Goal: Transaction & Acquisition: Register for event/course

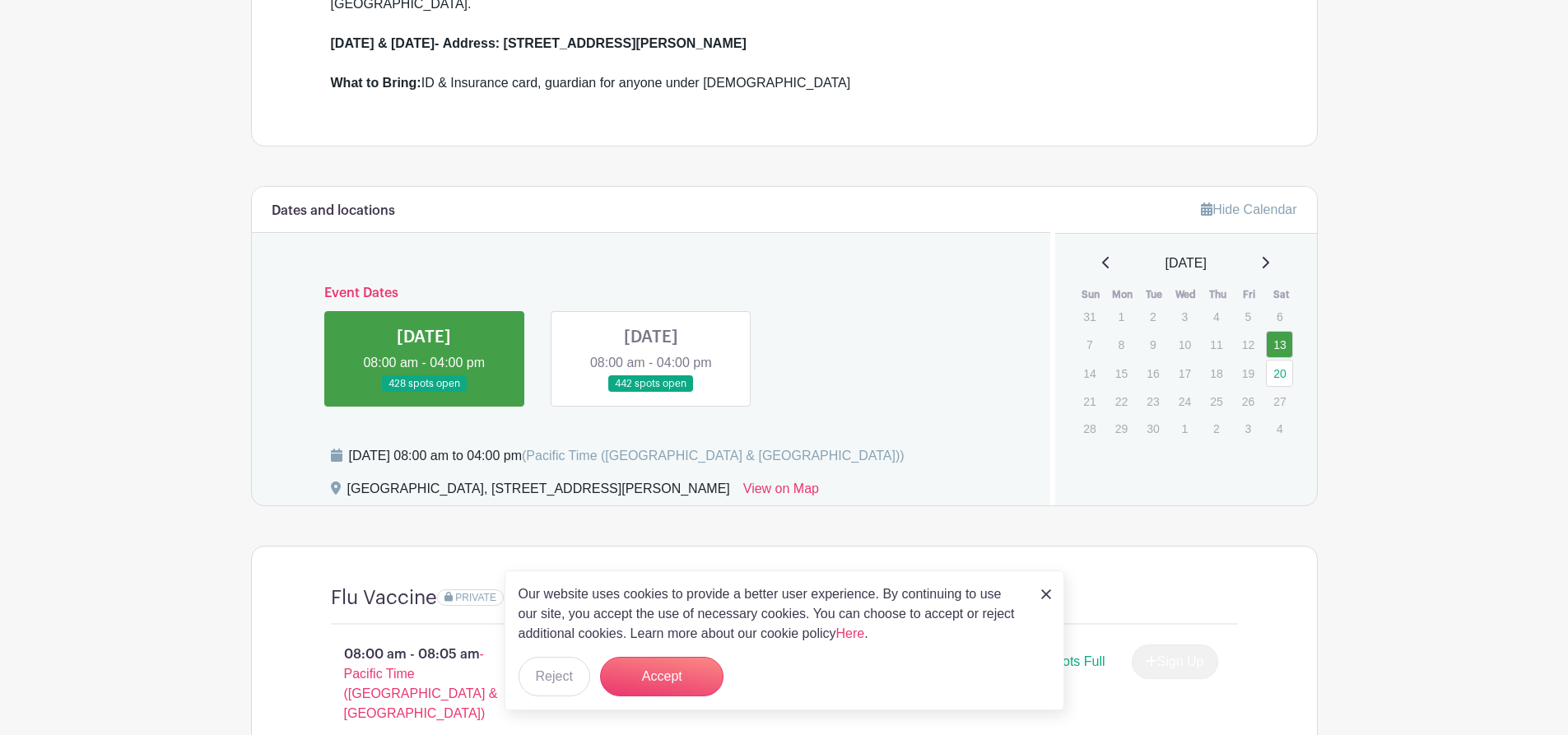
scroll to position [578, 0]
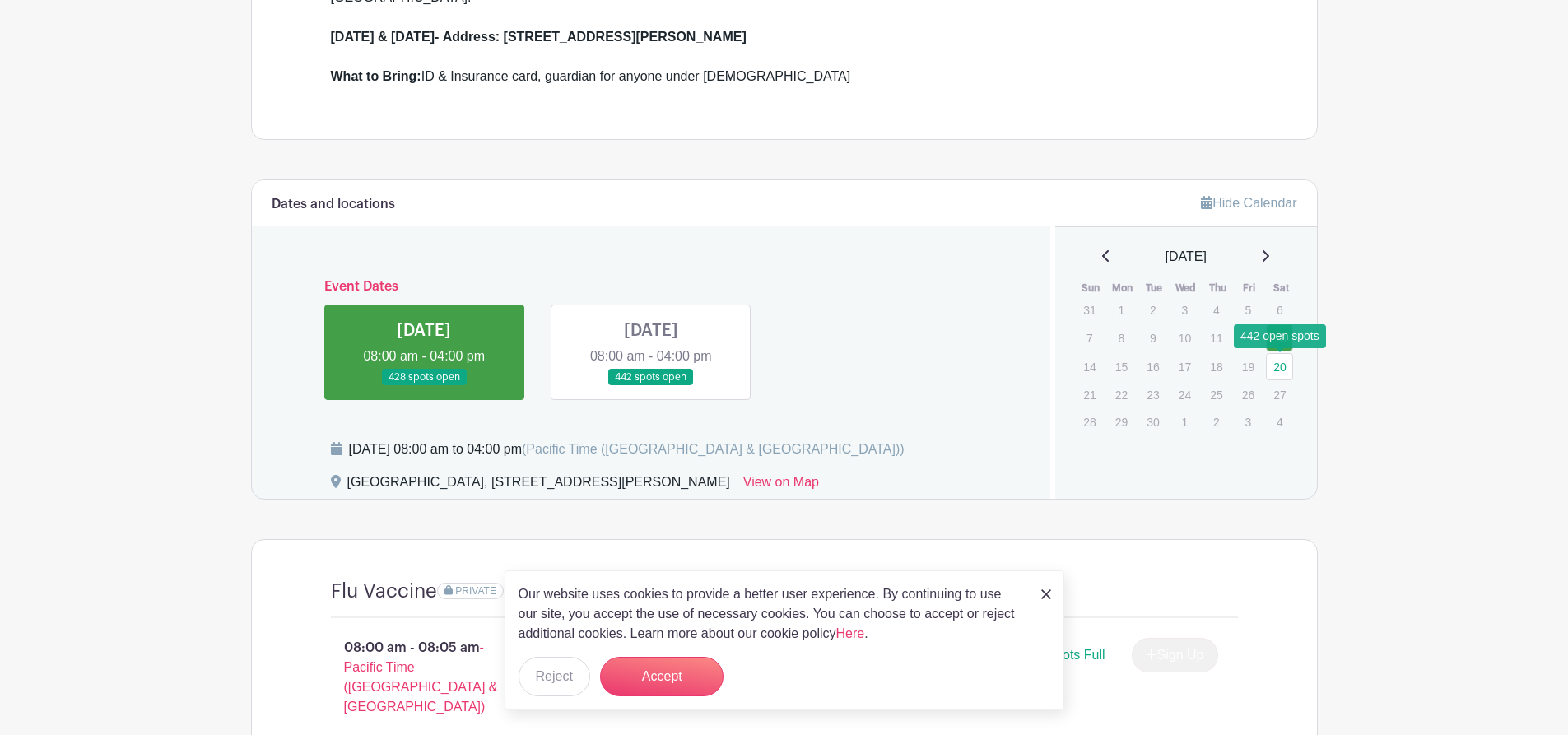
click at [1279, 361] on link "20" at bounding box center [1280, 367] width 28 height 28
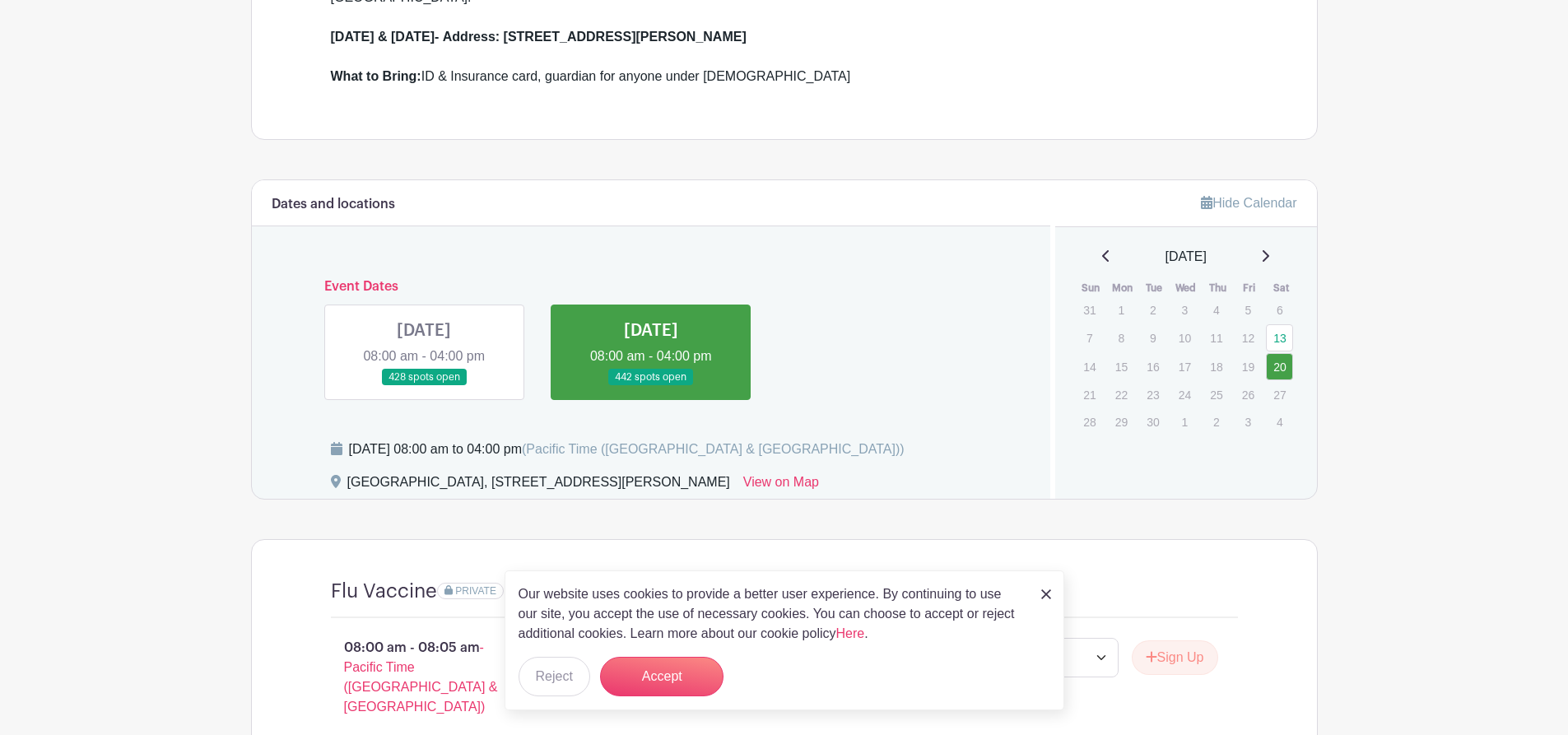
click at [651, 386] on link at bounding box center [651, 386] width 0 height 0
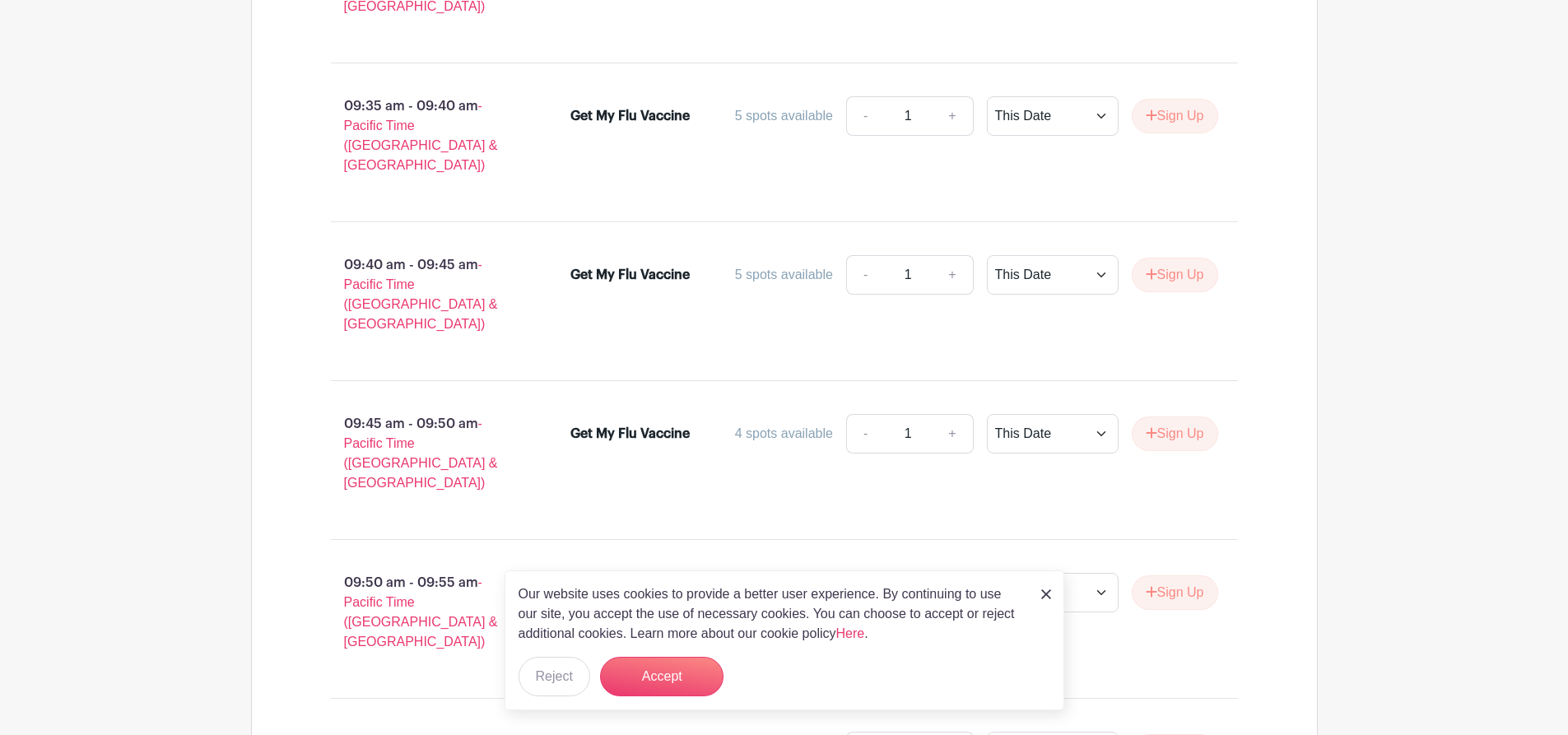
scroll to position [4151, 0]
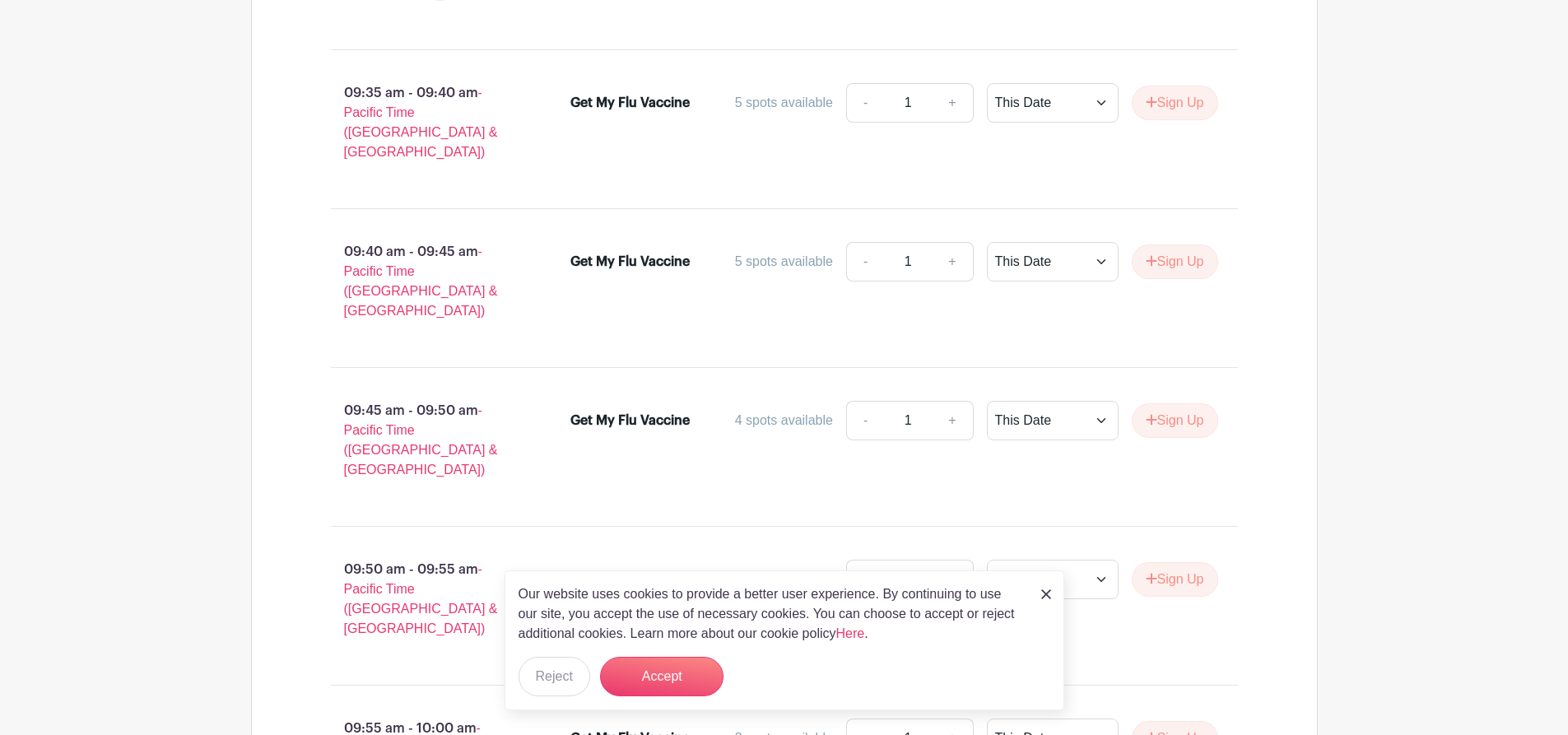
type input "3"
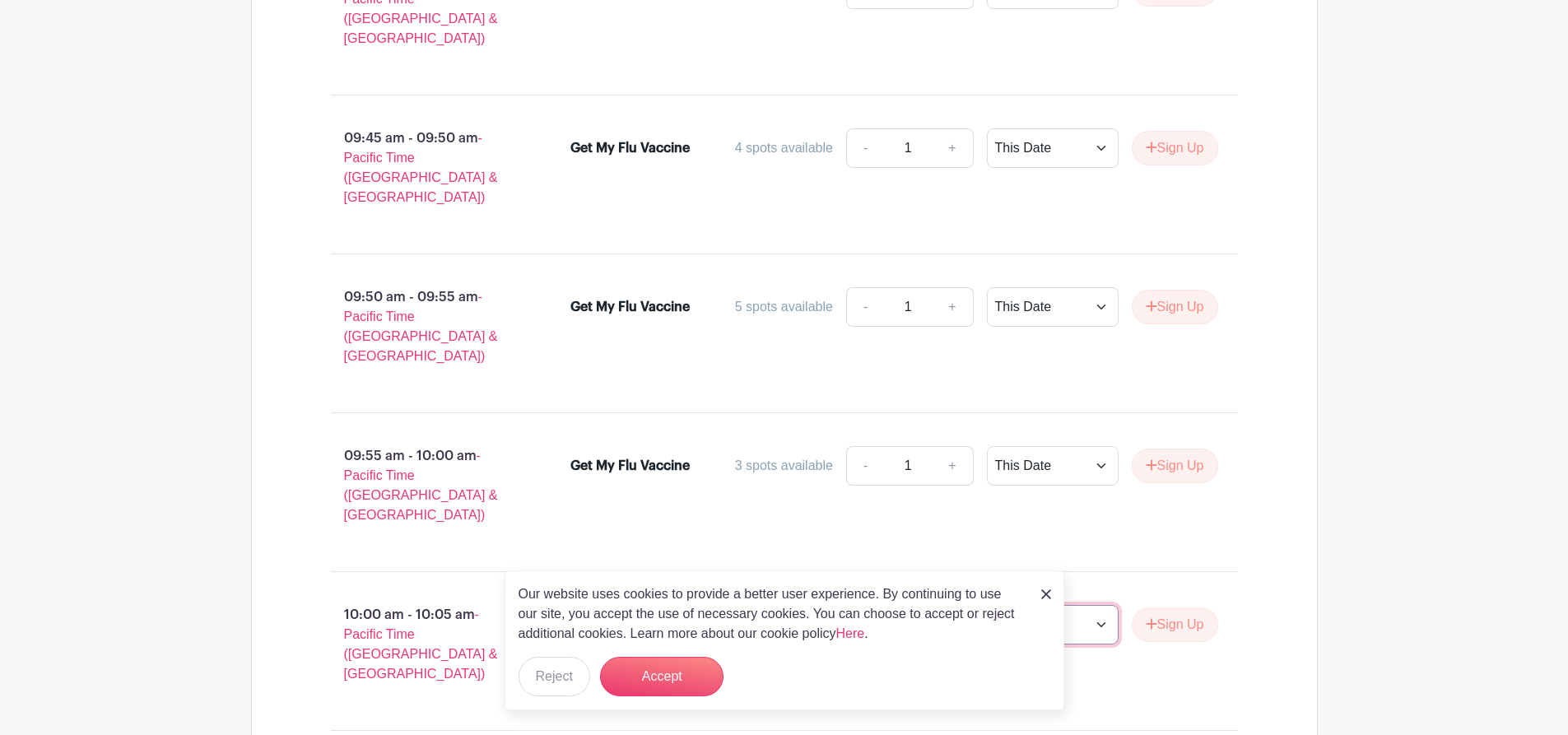
scroll to position [4430, 0]
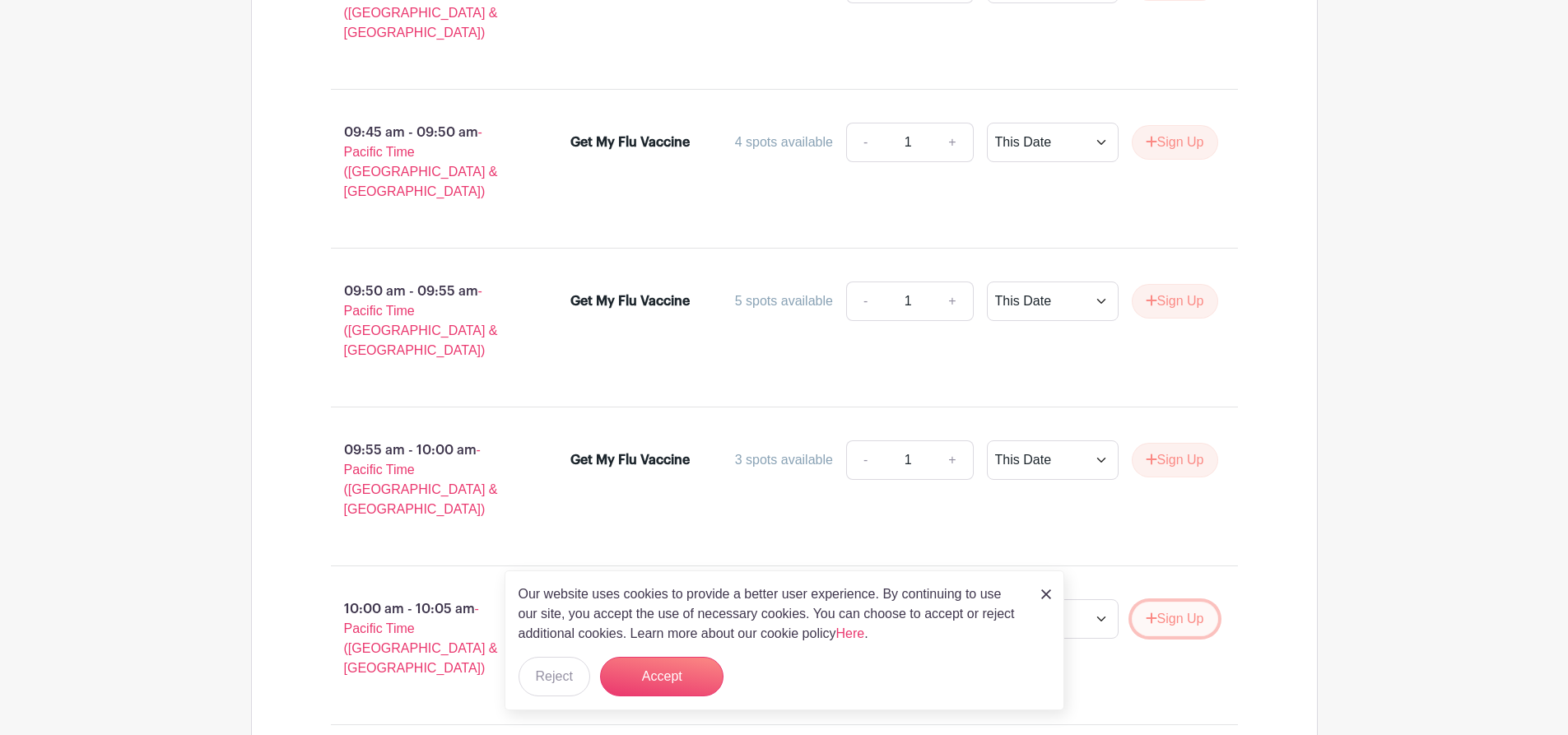
click at [1172, 602] on button "Sign Up" at bounding box center [1176, 619] width 87 height 34
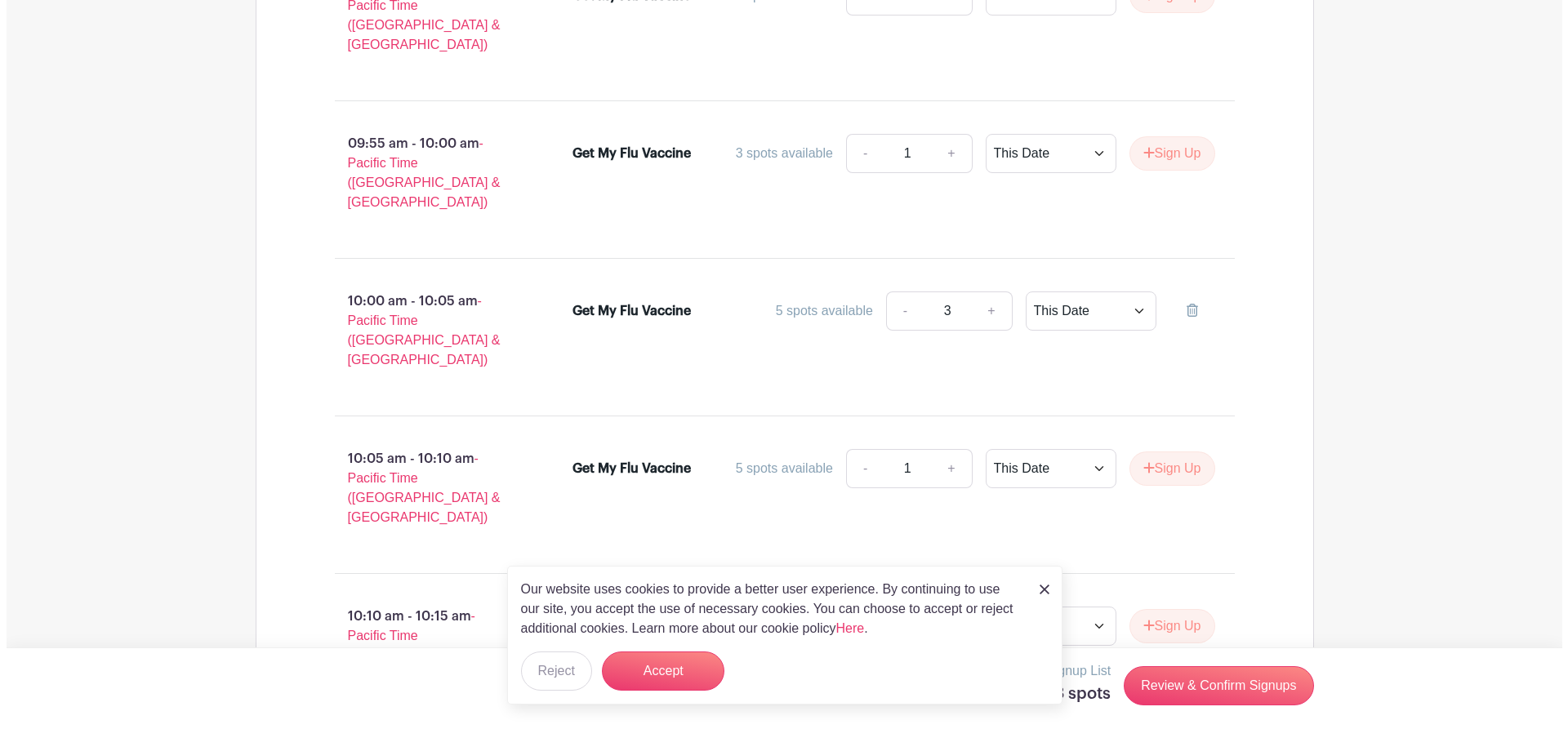
scroll to position [4709, 0]
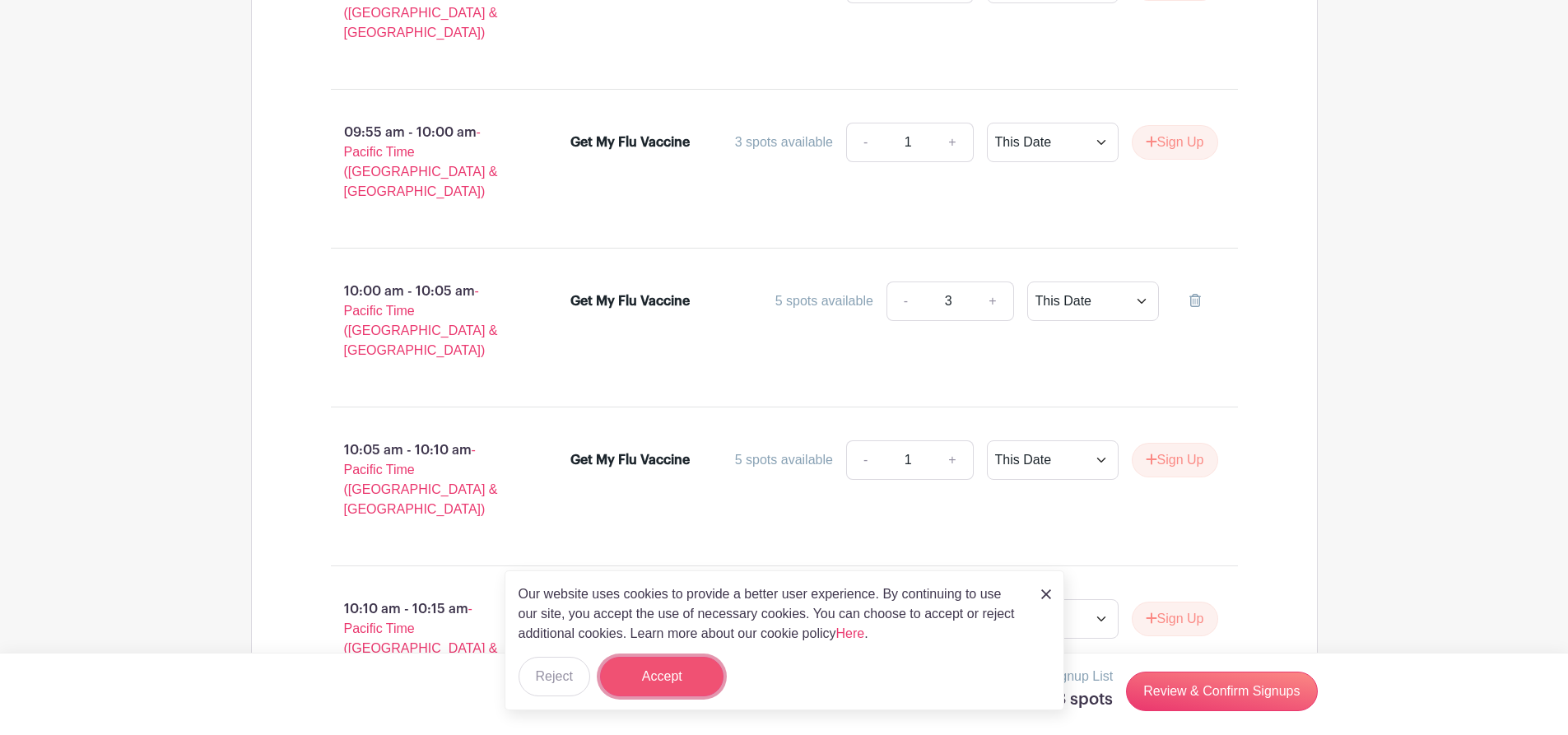
click at [677, 673] on button "Accept" at bounding box center [662, 677] width 124 height 39
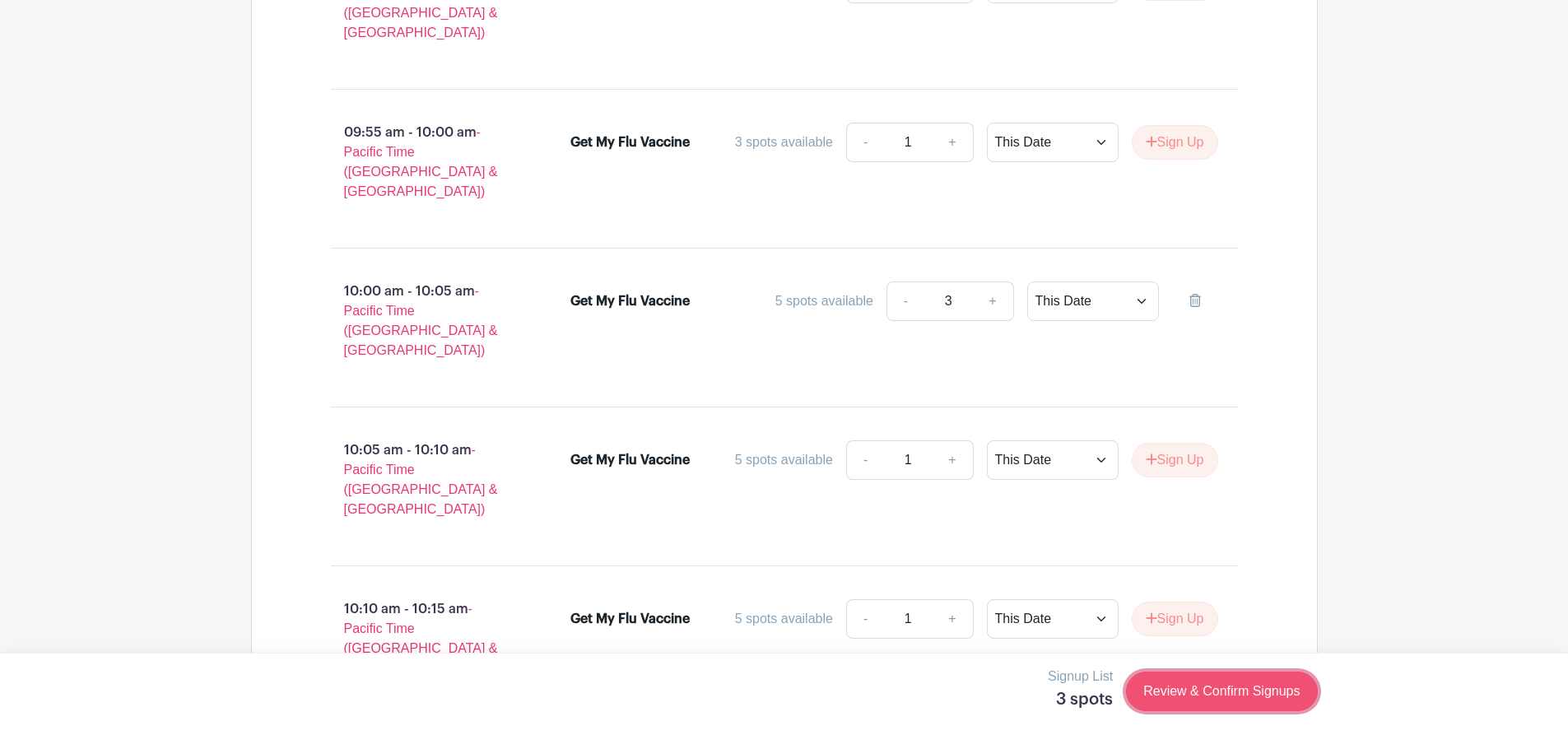
click at [1210, 689] on link "Review & Confirm Signups" at bounding box center [1222, 692] width 191 height 39
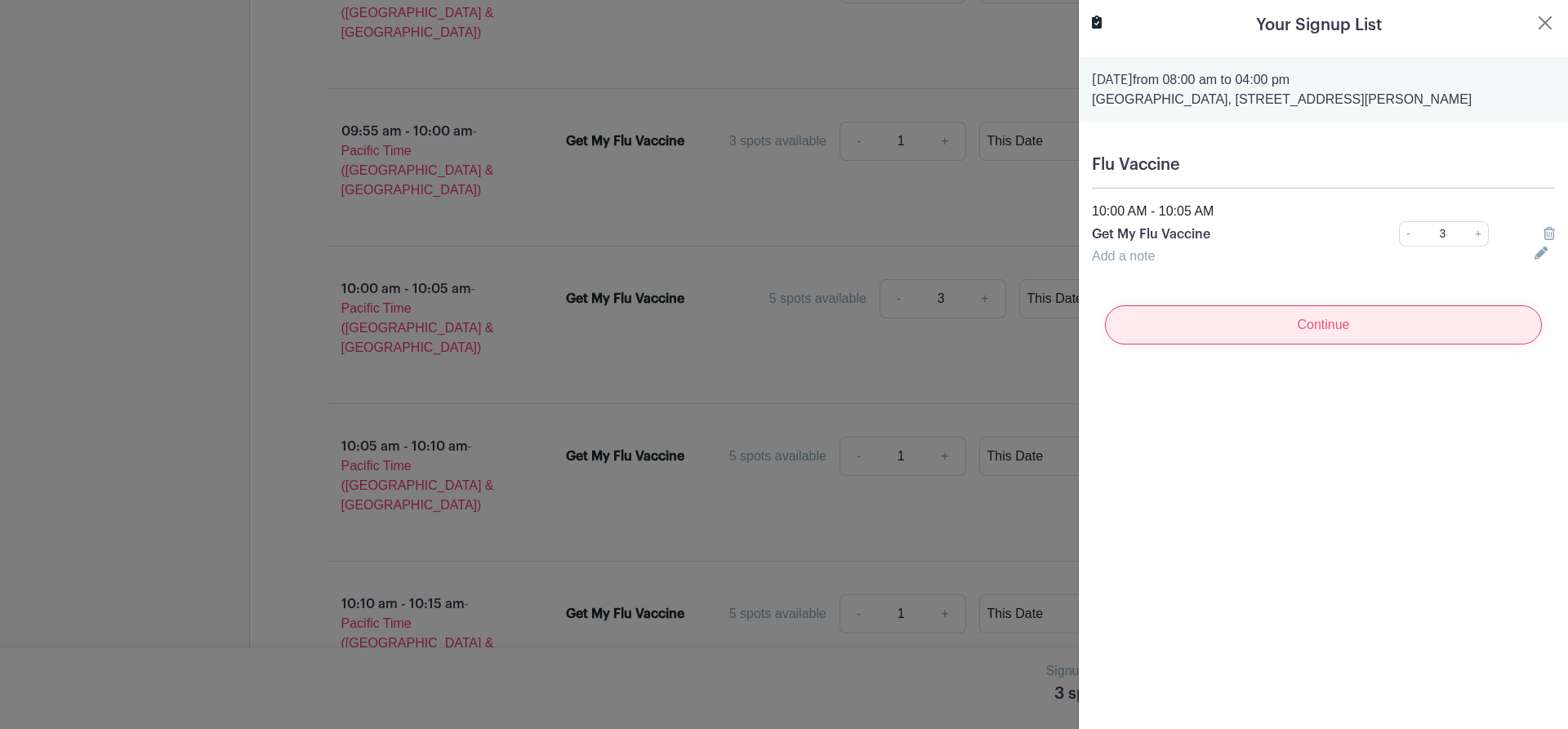
click at [1302, 344] on input "Continue" at bounding box center [1323, 325] width 437 height 39
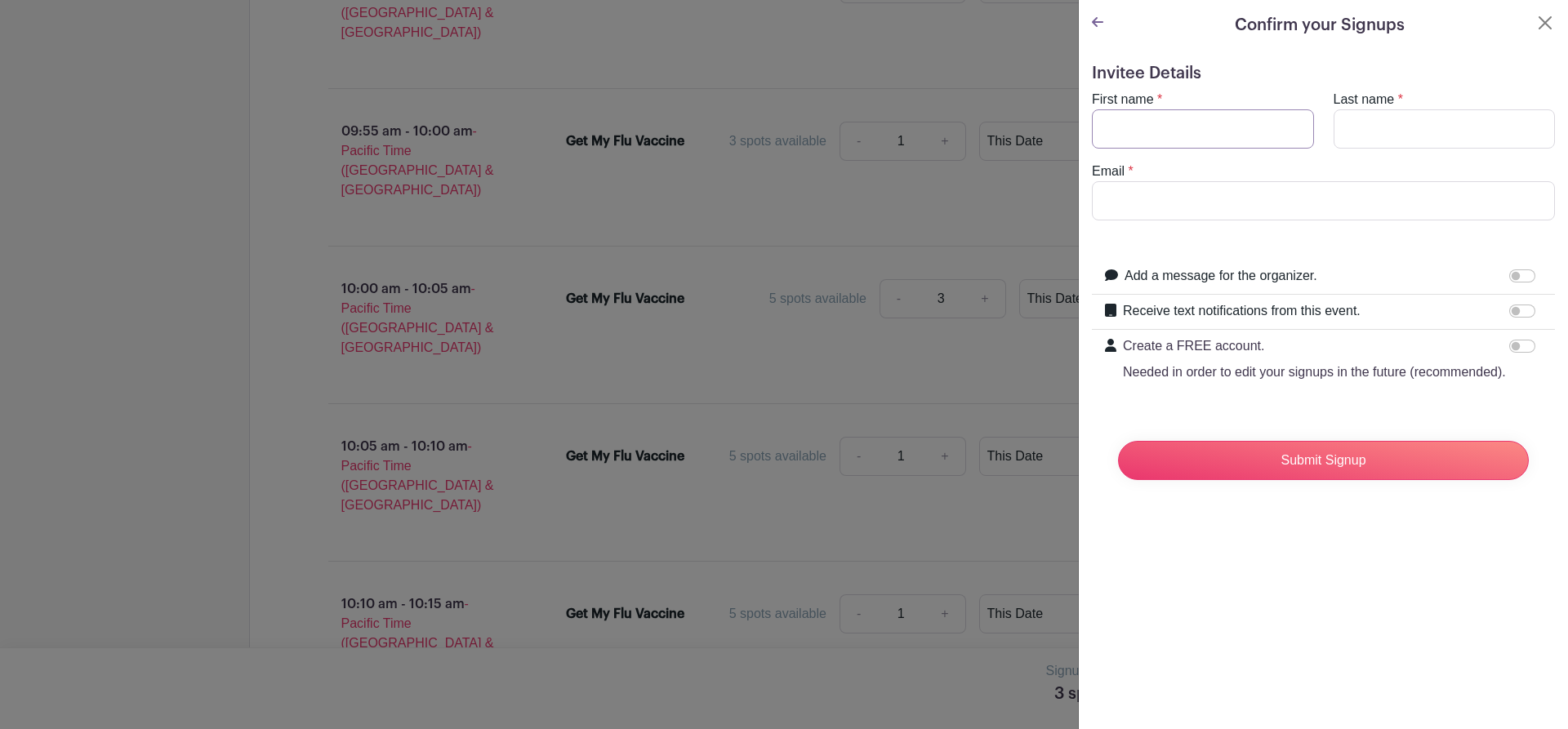
click at [1106, 133] on input "First name" at bounding box center [1203, 129] width 222 height 39
type input "Elizabeth"
type input "Jensen"
type input "ebjensen@wavecable.com"
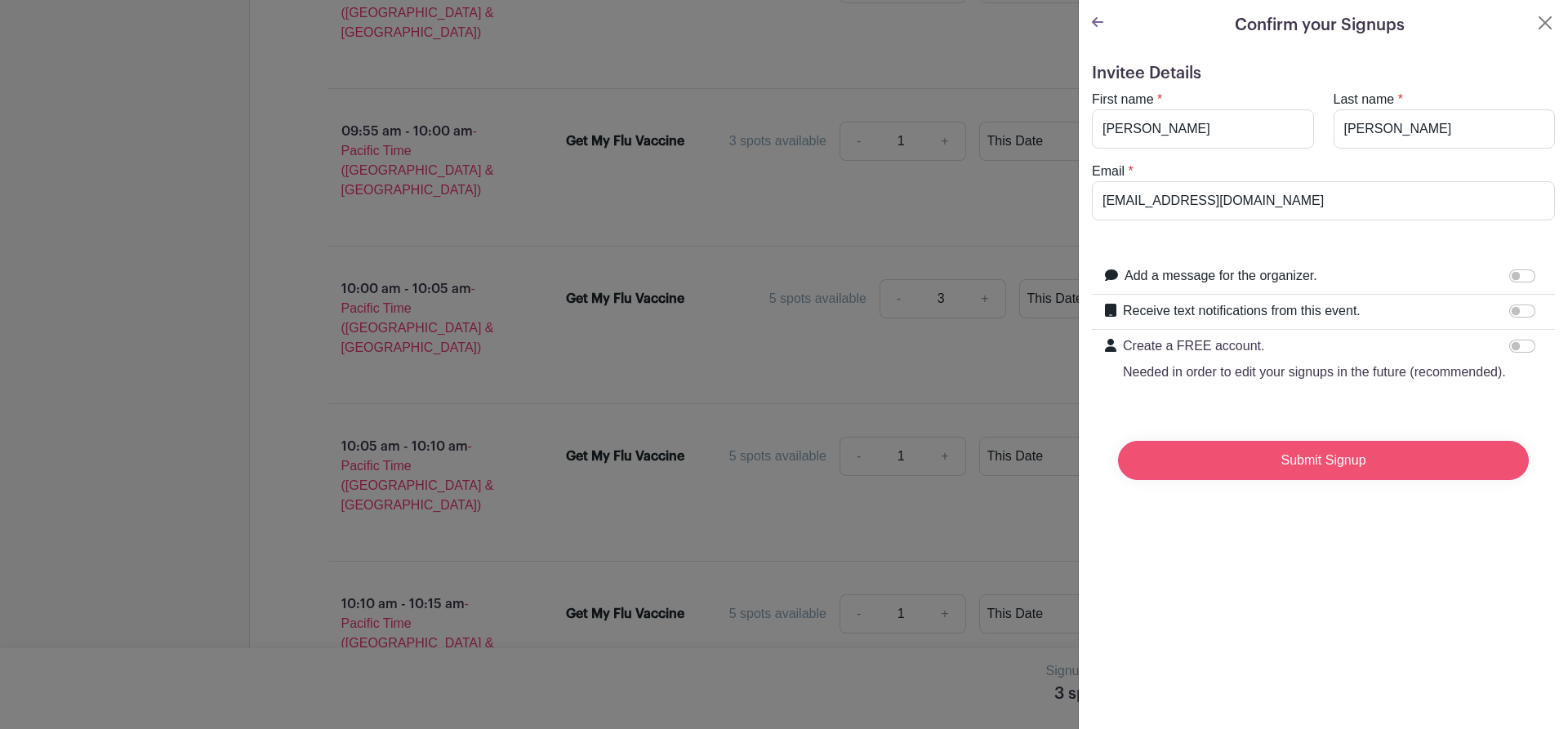
click at [1325, 480] on input "Submit Signup" at bounding box center [1322, 461] width 411 height 39
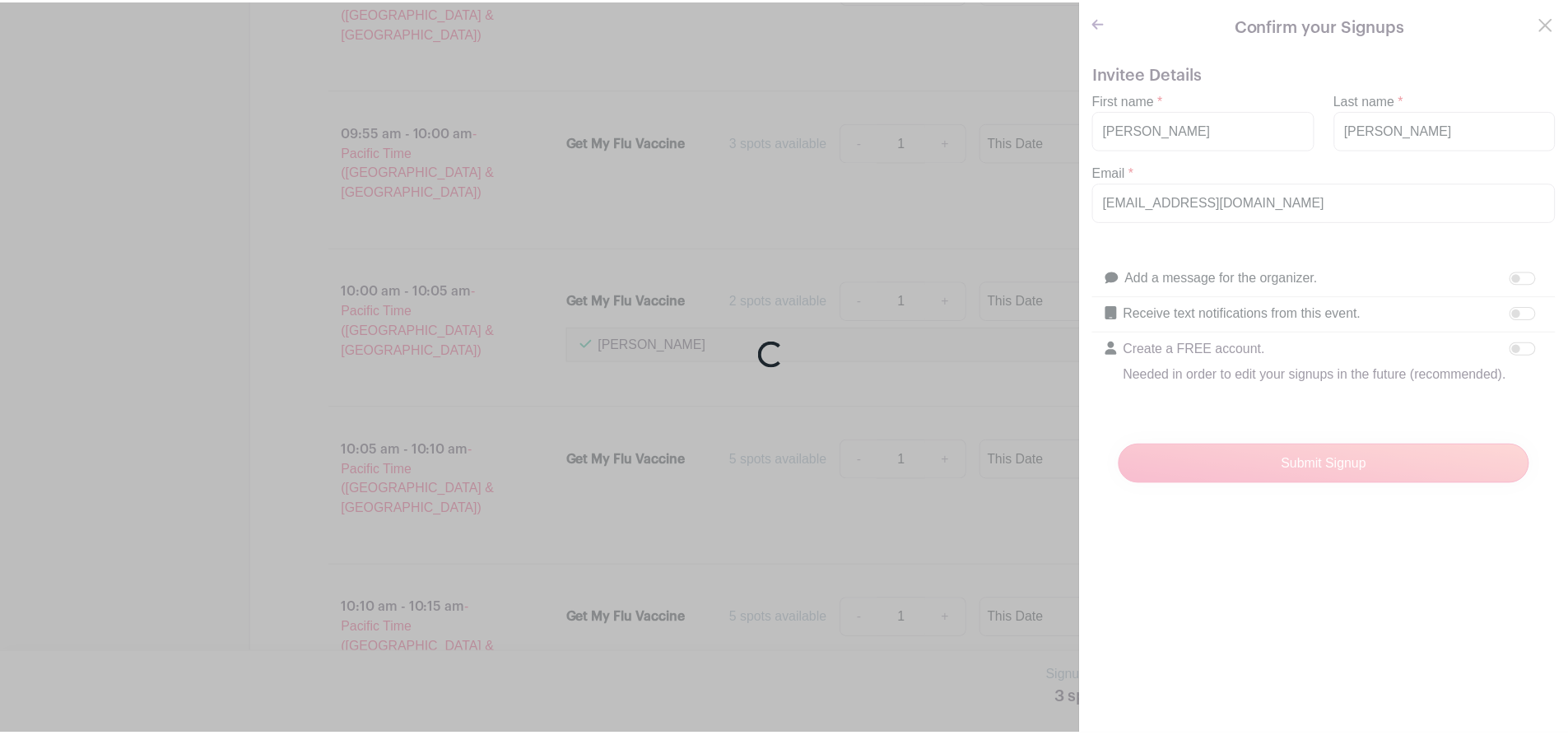
scroll to position [4755, 0]
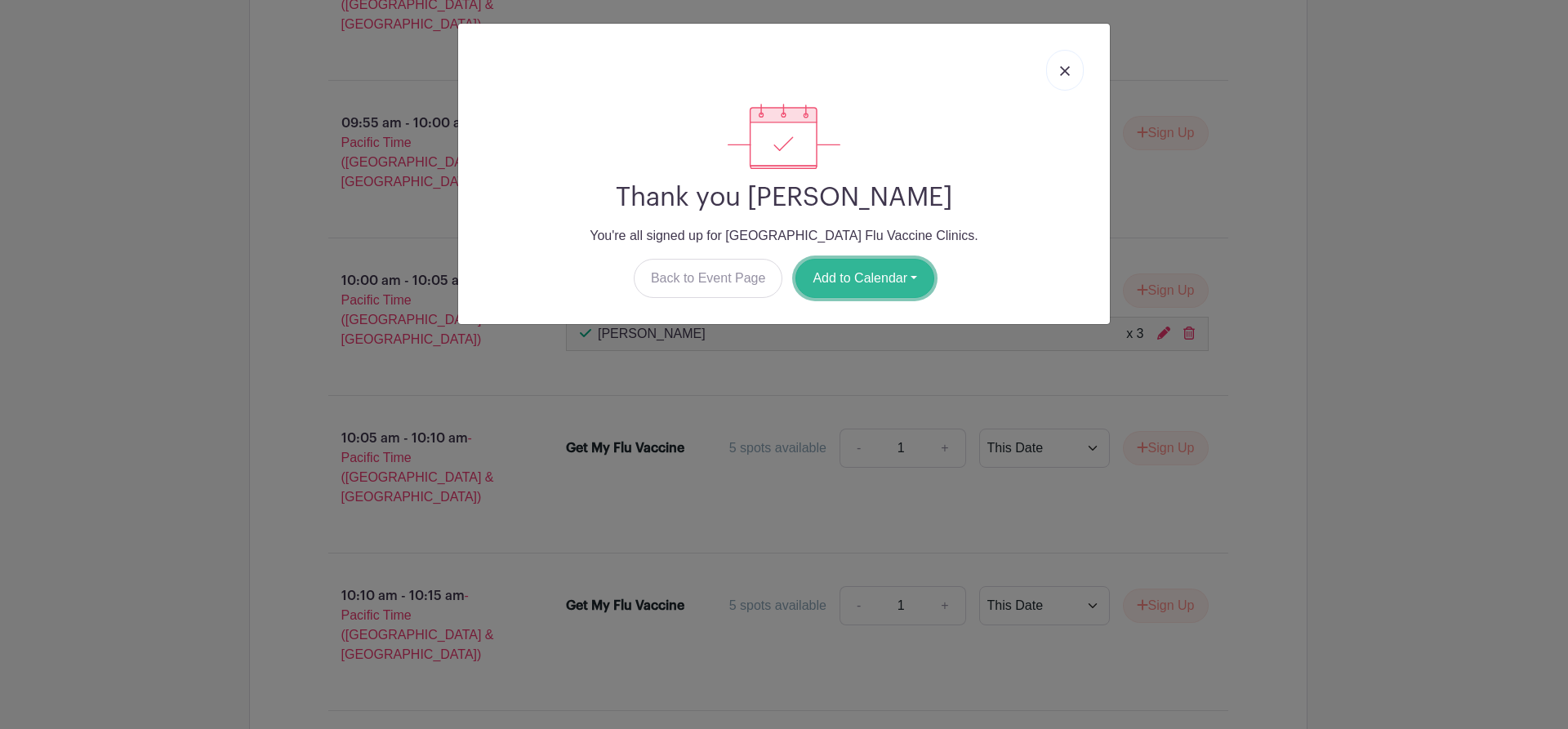
click at [849, 280] on button "Add to Calendar" at bounding box center [864, 278] width 139 height 39
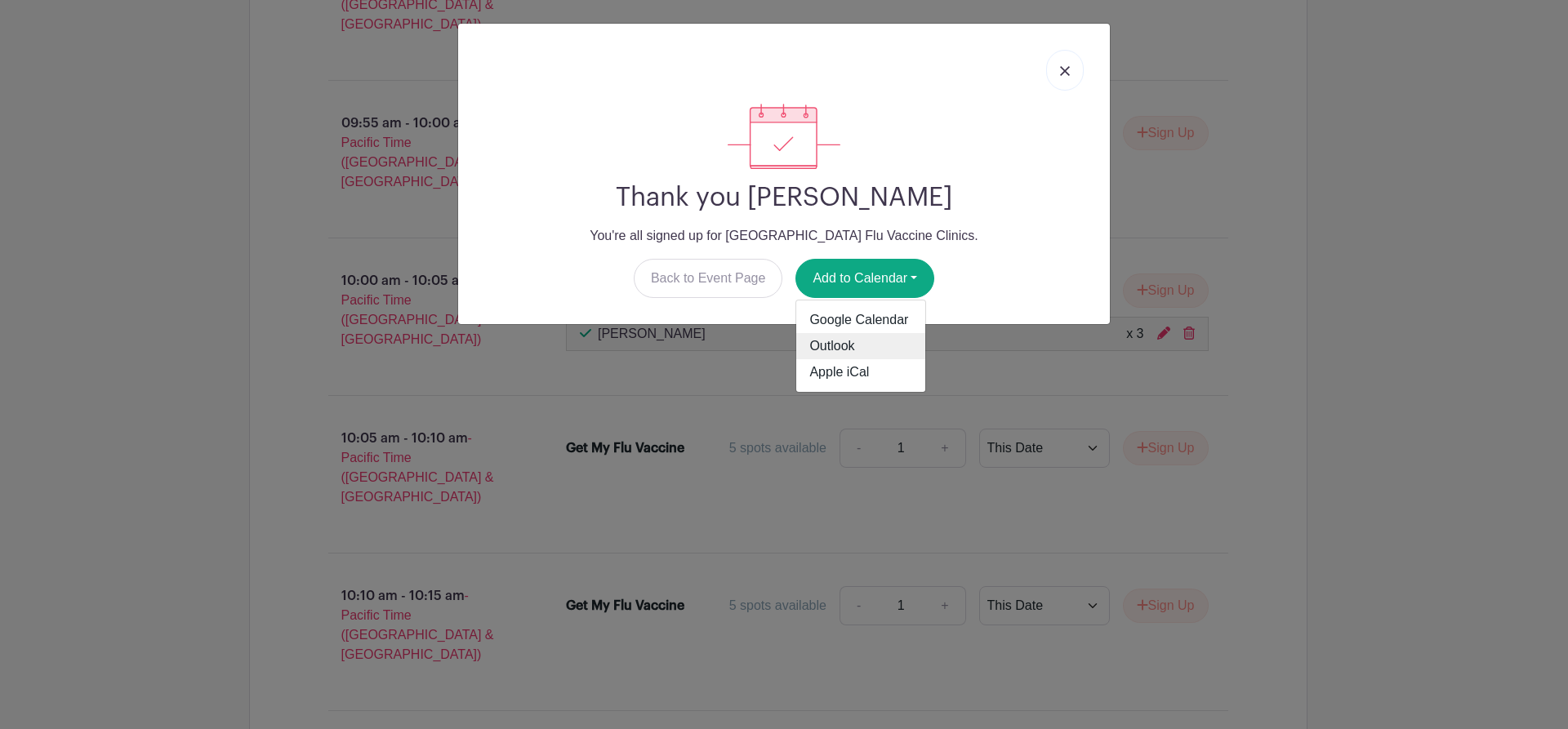
click at [837, 345] on link "Outlook" at bounding box center [861, 345] width 129 height 26
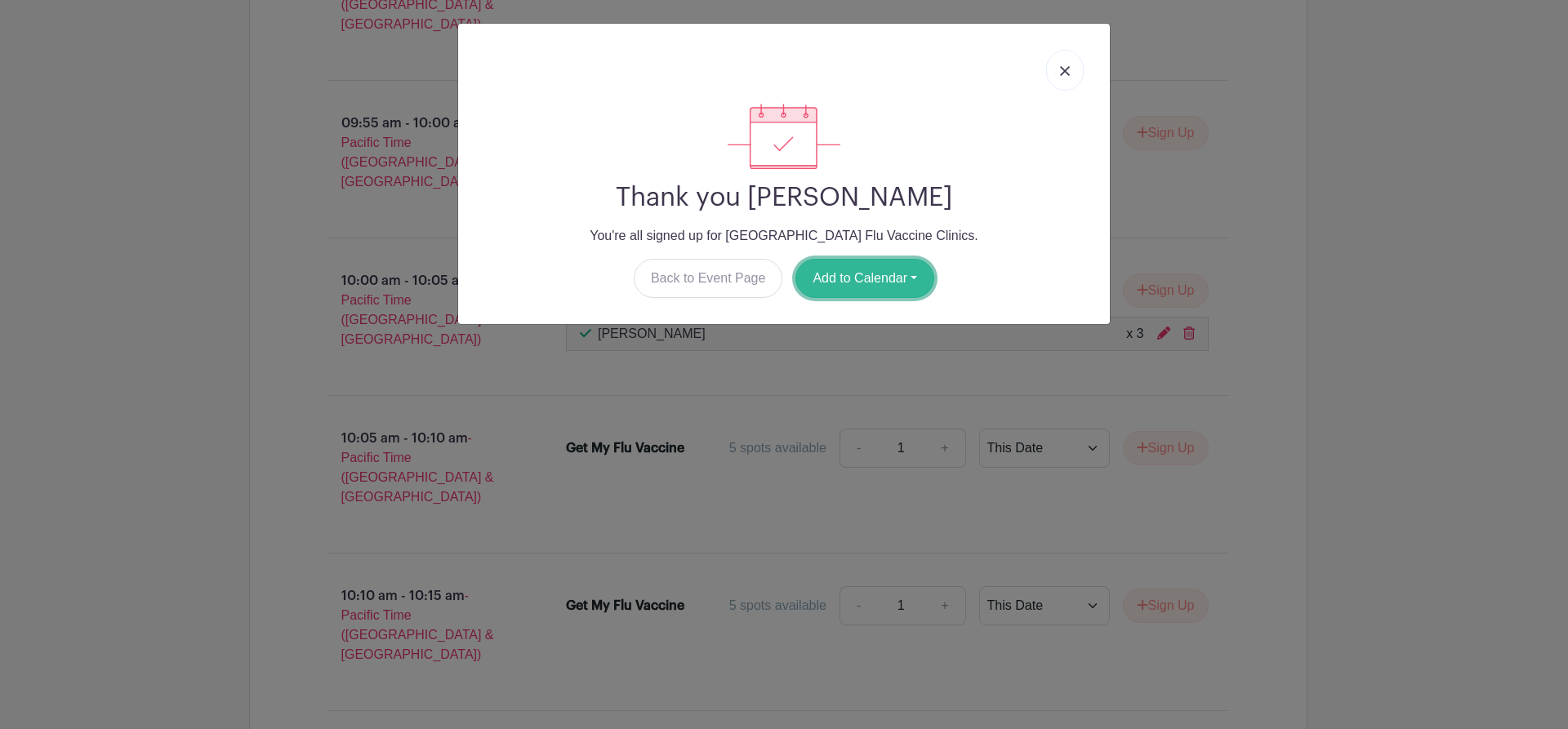
click at [865, 277] on button "Add to Calendar" at bounding box center [864, 278] width 139 height 39
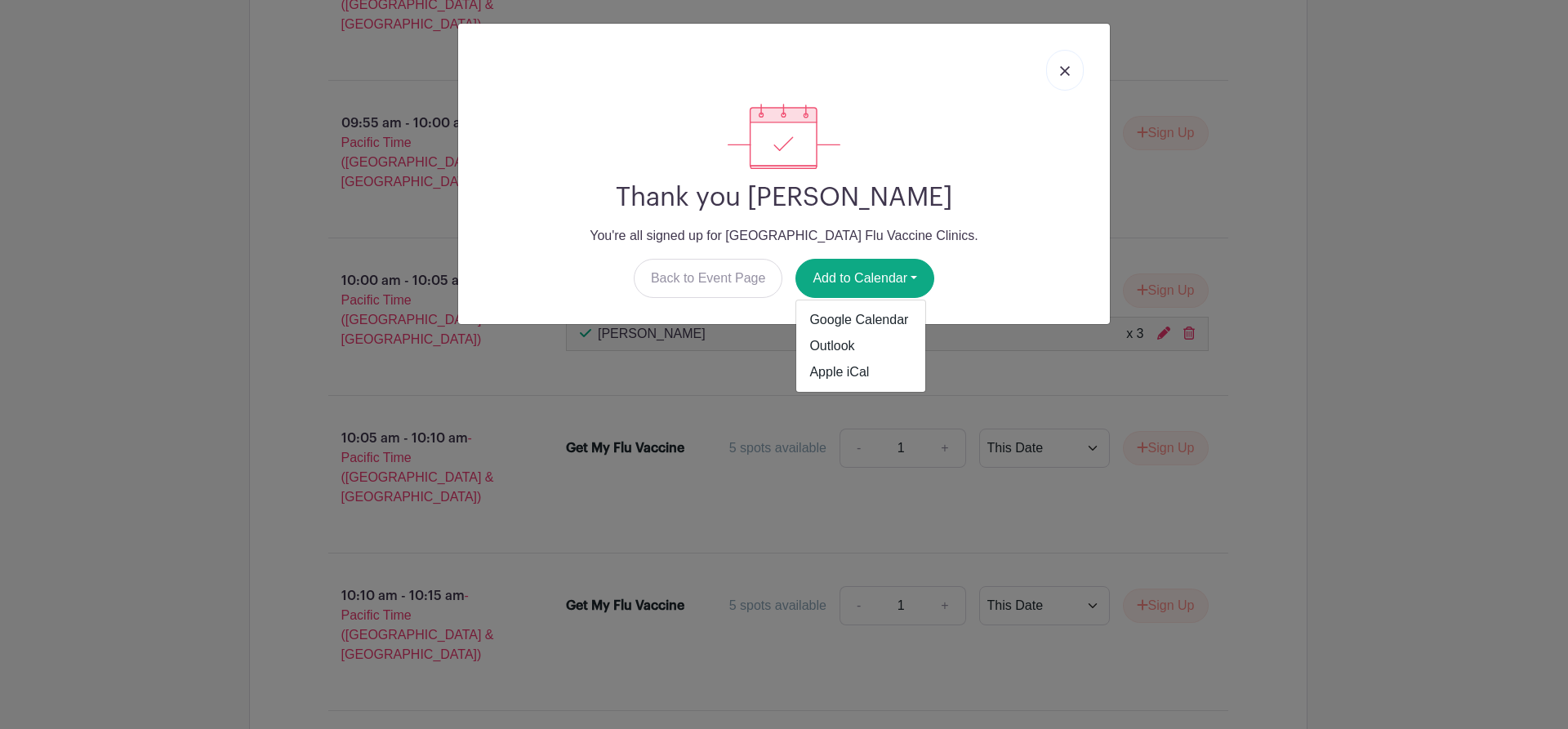
click at [1534, 191] on div "Thank you Elizabeth Jensen You're all signed up for Santiam Hospital Flu Vaccin…" at bounding box center [784, 364] width 1568 height 729
